Goal: Transaction & Acquisition: Purchase product/service

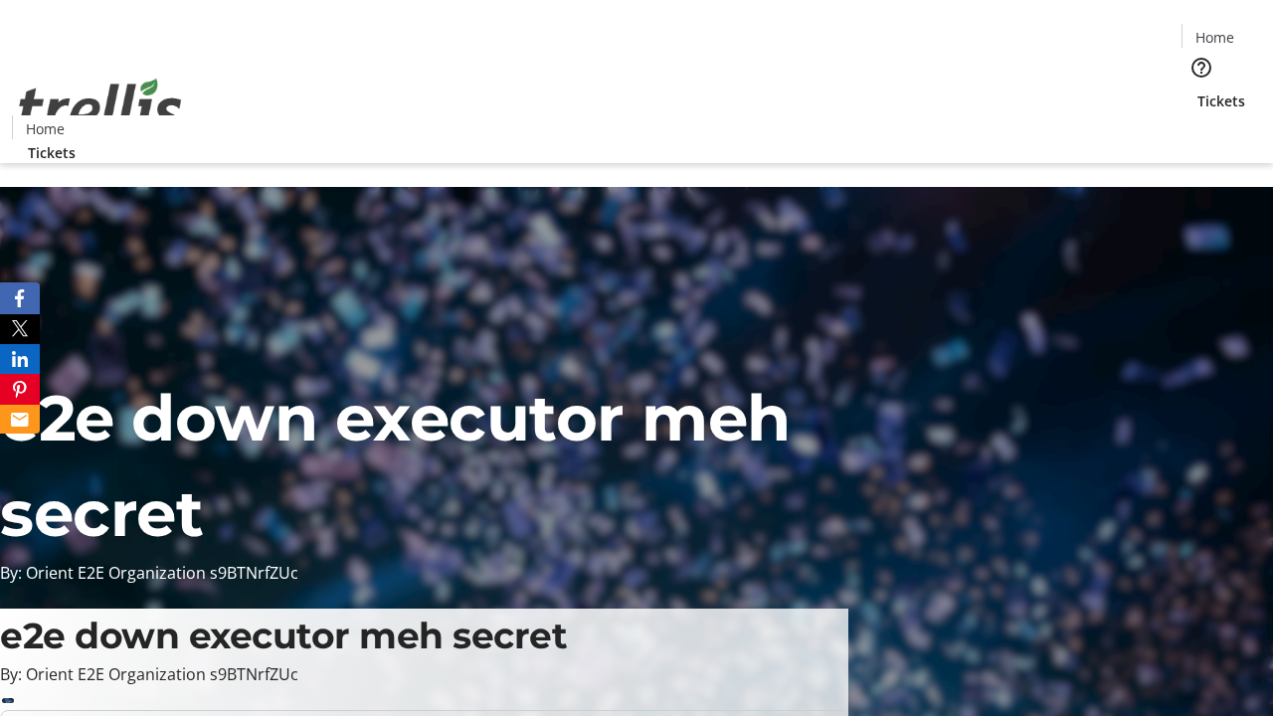
click at [1197, 91] on span "Tickets" at bounding box center [1221, 101] width 48 height 21
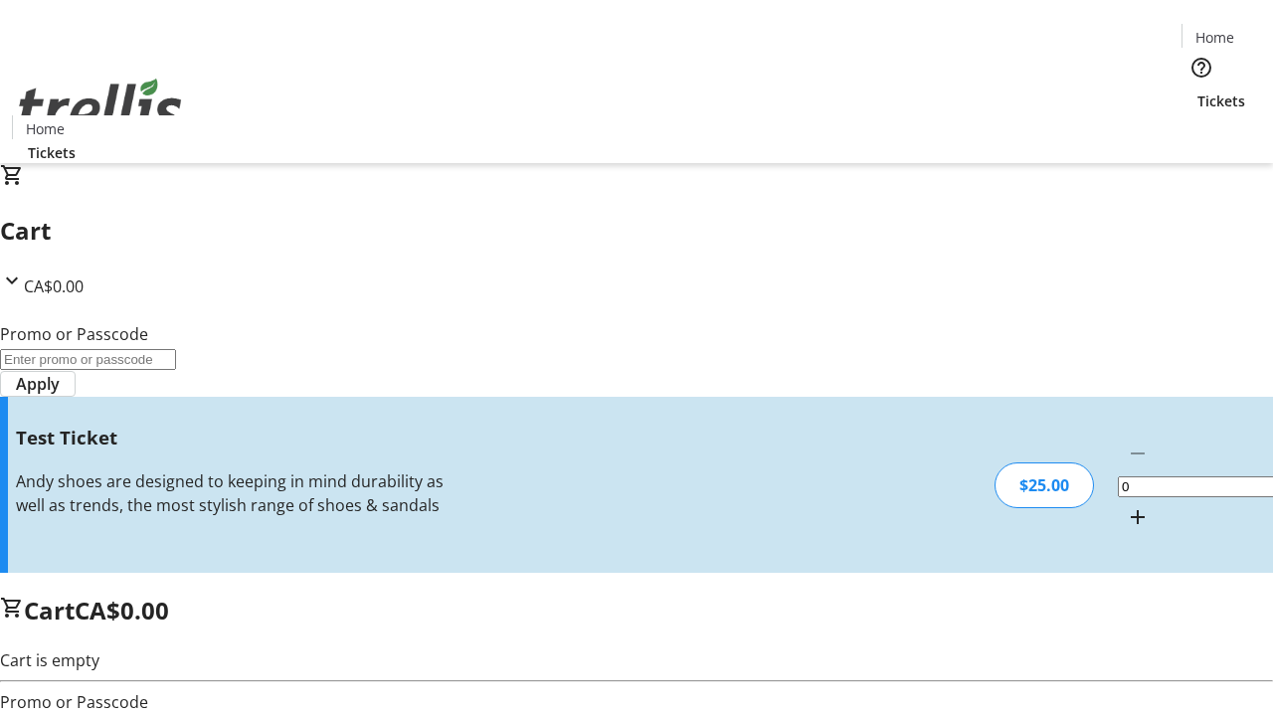
click at [1126, 505] on mat-icon "Increment by one" at bounding box center [1138, 517] width 24 height 24
type input "1"
